Goal: Information Seeking & Learning: Learn about a topic

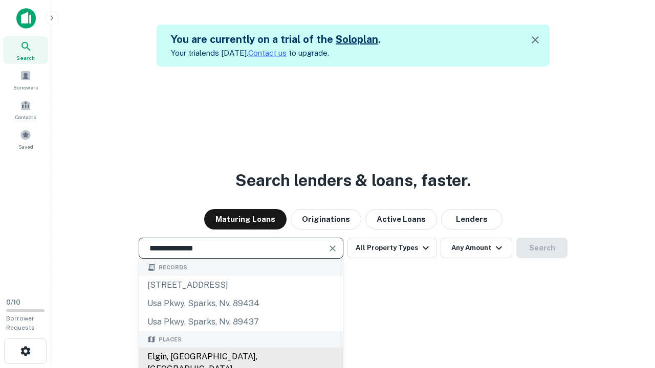
click at [240, 357] on div "Elgin, [GEOGRAPHIC_DATA], [GEOGRAPHIC_DATA]" at bounding box center [241, 363] width 204 height 31
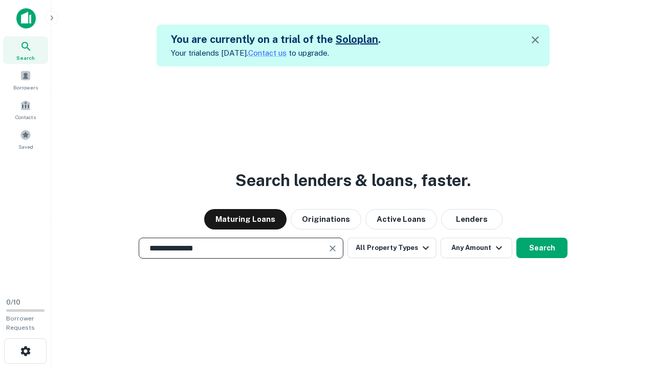
scroll to position [48, 189]
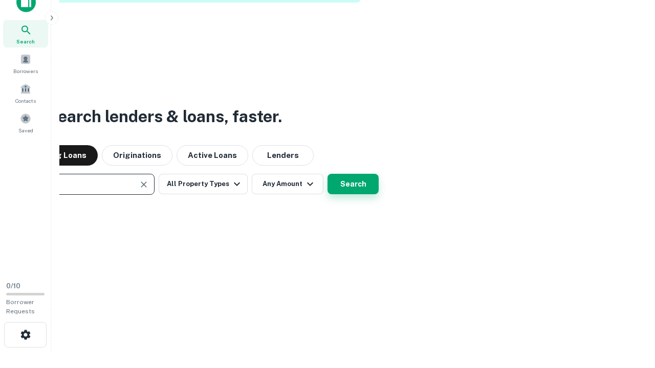
type input "**********"
click at [353, 184] on button "Search" at bounding box center [352, 184] width 51 height 20
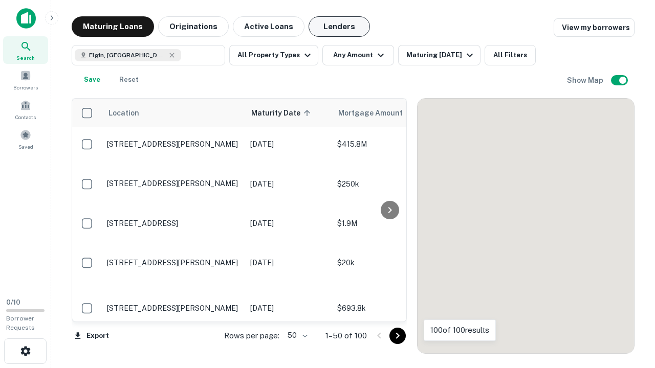
click at [339, 27] on button "Lenders" at bounding box center [338, 26] width 61 height 20
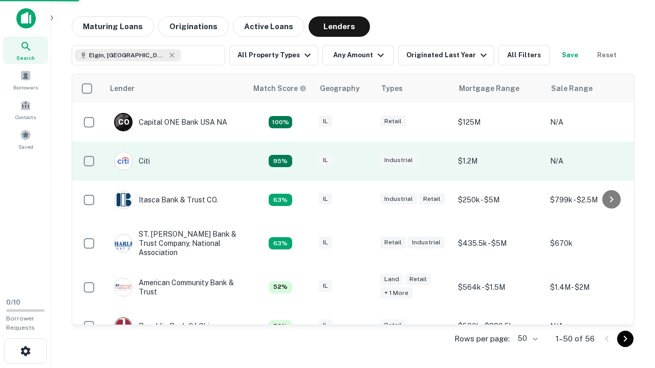
click at [363, 161] on div "IL" at bounding box center [344, 161] width 51 height 14
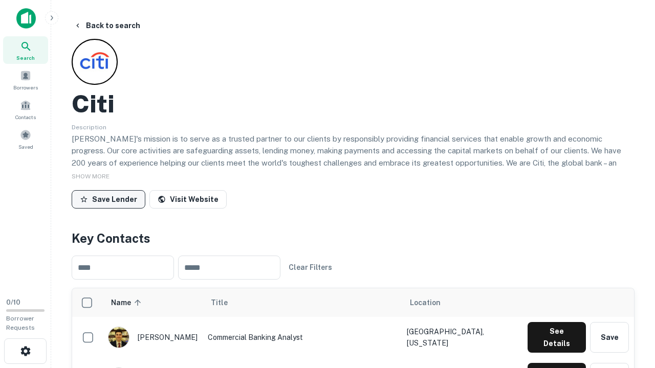
click at [108, 199] on button "Save Lender" at bounding box center [109, 199] width 74 height 18
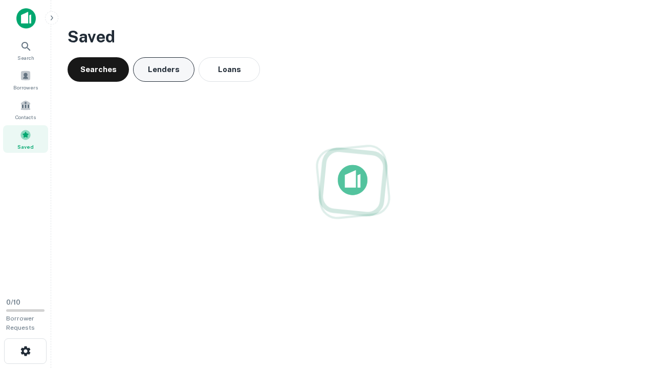
click at [164, 70] on button "Lenders" at bounding box center [163, 69] width 61 height 25
